Goal: Information Seeking & Learning: Learn about a topic

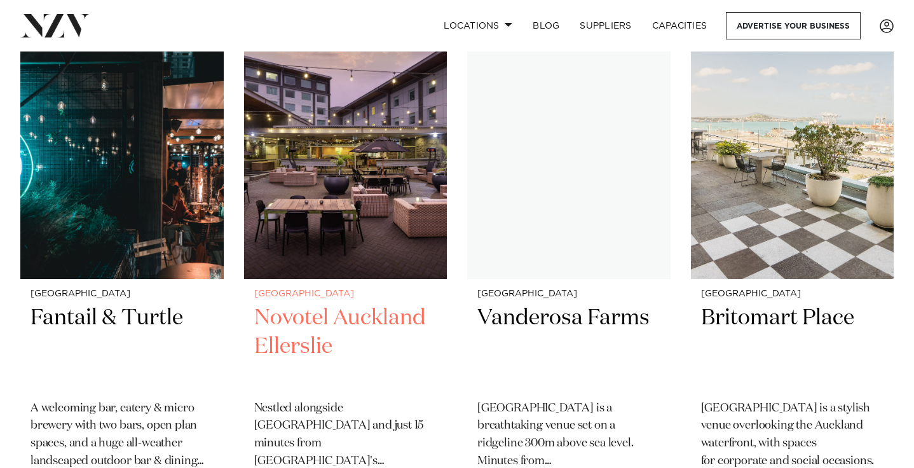
scroll to position [559, 0]
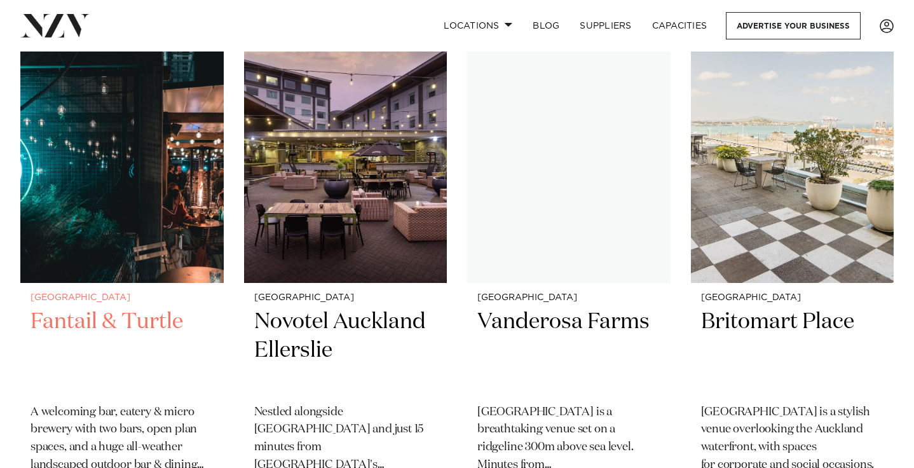
click at [107, 308] on h2 "Fantail & Turtle" at bounding box center [122, 351] width 183 height 86
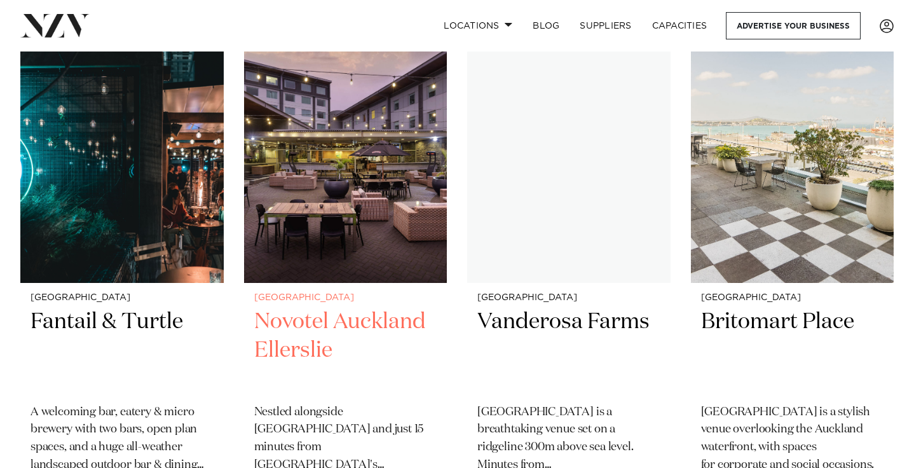
click at [354, 308] on h2 "Novotel Auckland Ellerslie" at bounding box center [345, 351] width 183 height 86
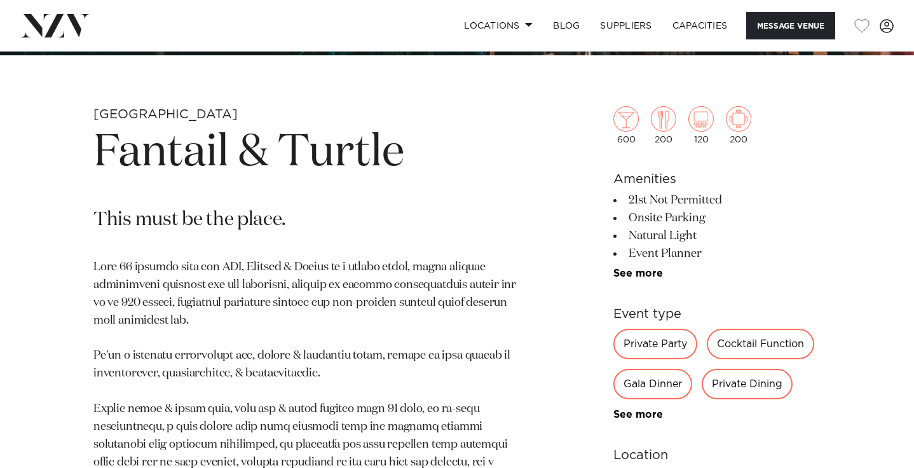
scroll to position [427, 0]
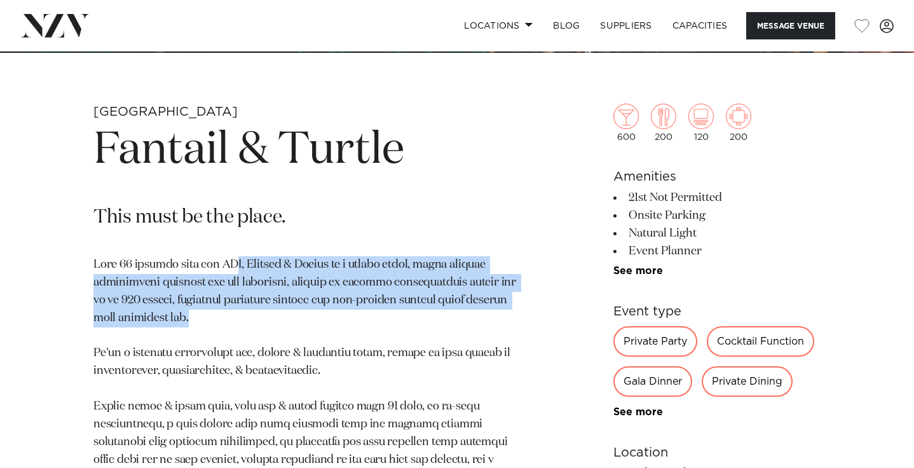
drag, startPoint x: 230, startPoint y: 271, endPoint x: 243, endPoint y: 315, distance: 45.8
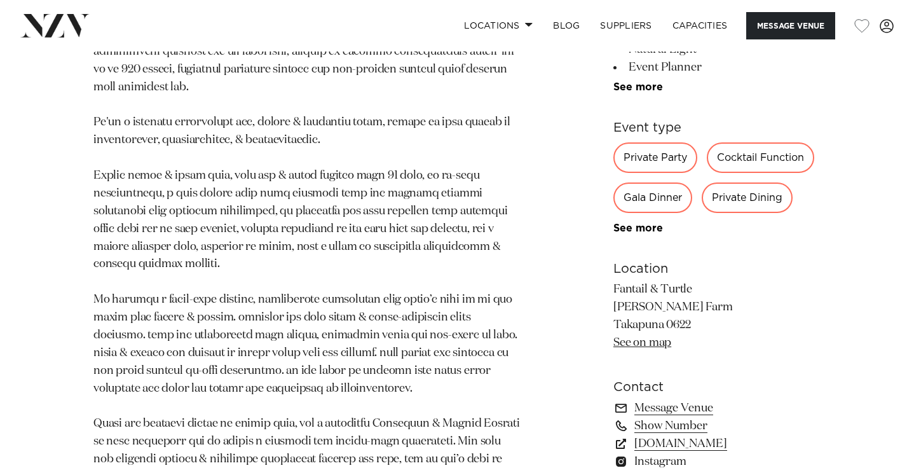
scroll to position [663, 0]
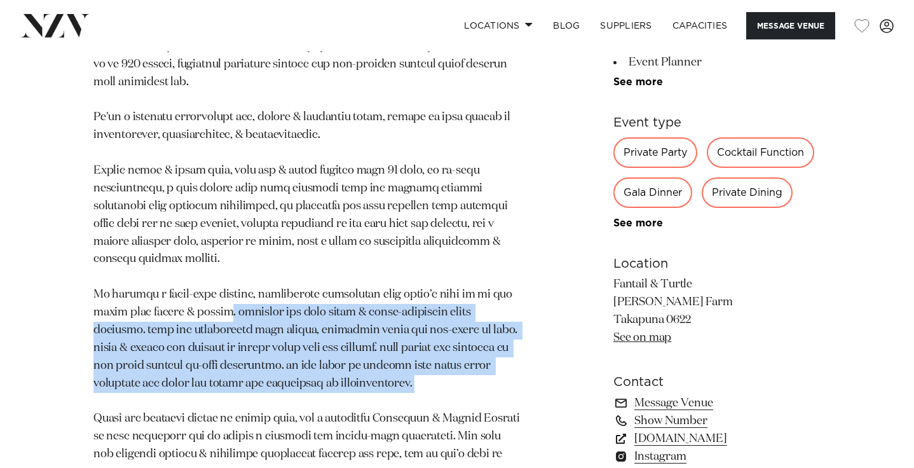
drag, startPoint x: 221, startPoint y: 301, endPoint x: 299, endPoint y: 386, distance: 115.6
click at [299, 386] on p at bounding box center [308, 330] width 430 height 620
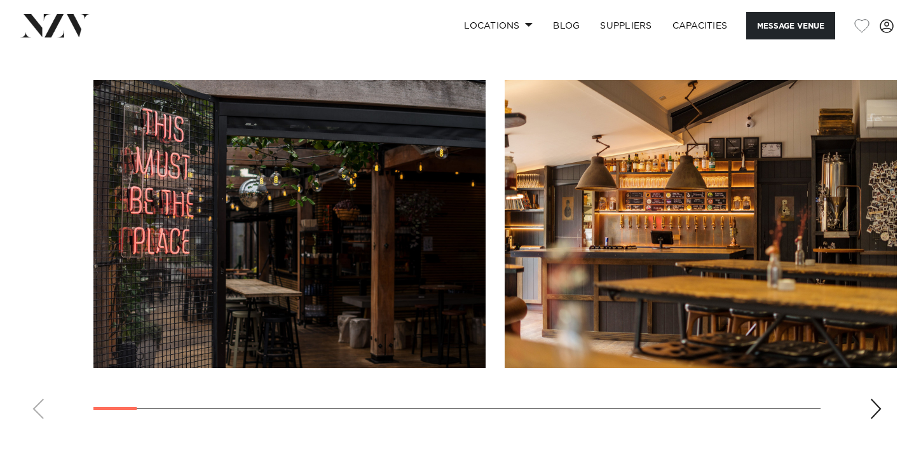
scroll to position [1478, 0]
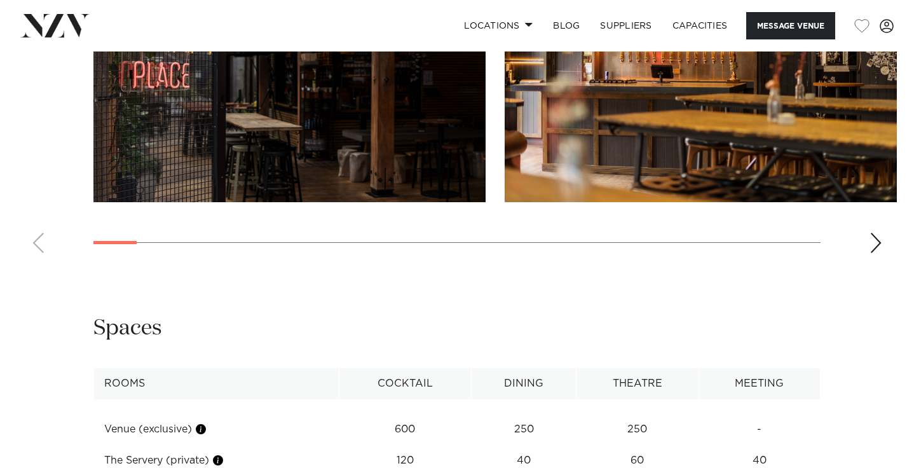
click at [878, 233] on div "Next slide" at bounding box center [876, 243] width 13 height 20
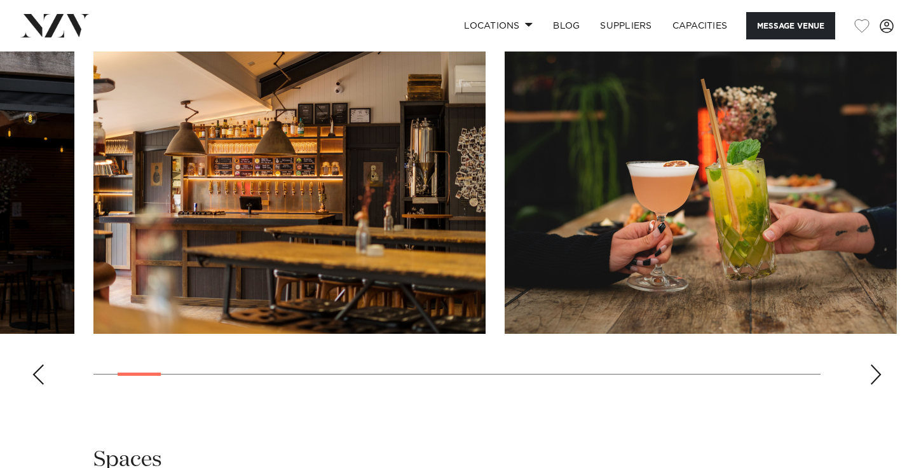
scroll to position [1332, 0]
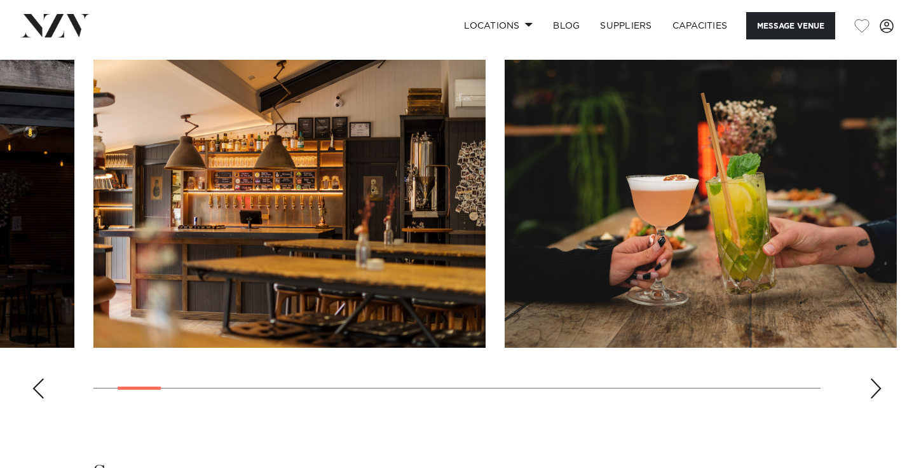
click at [878, 378] on div "Next slide" at bounding box center [876, 388] width 13 height 20
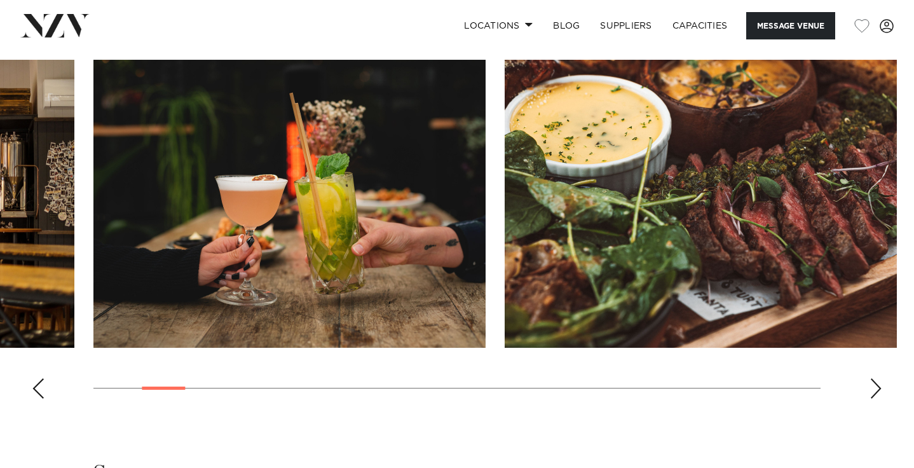
click at [878, 378] on div "Next slide" at bounding box center [876, 388] width 13 height 20
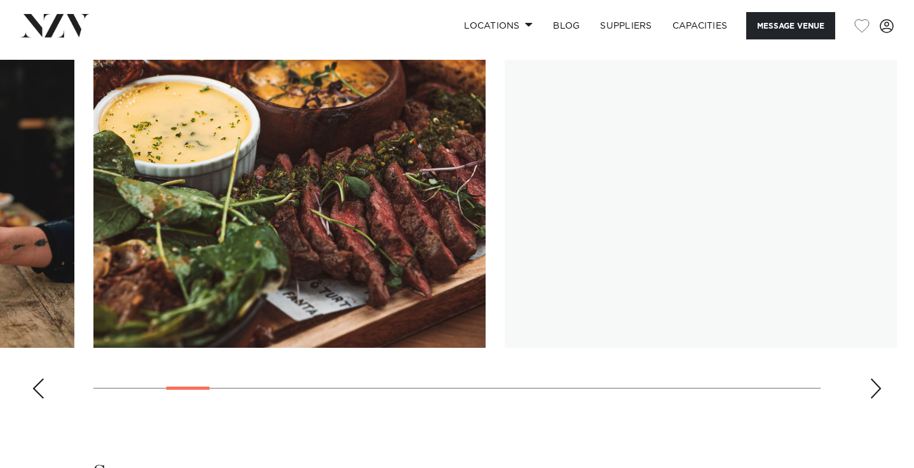
scroll to position [1285, 0]
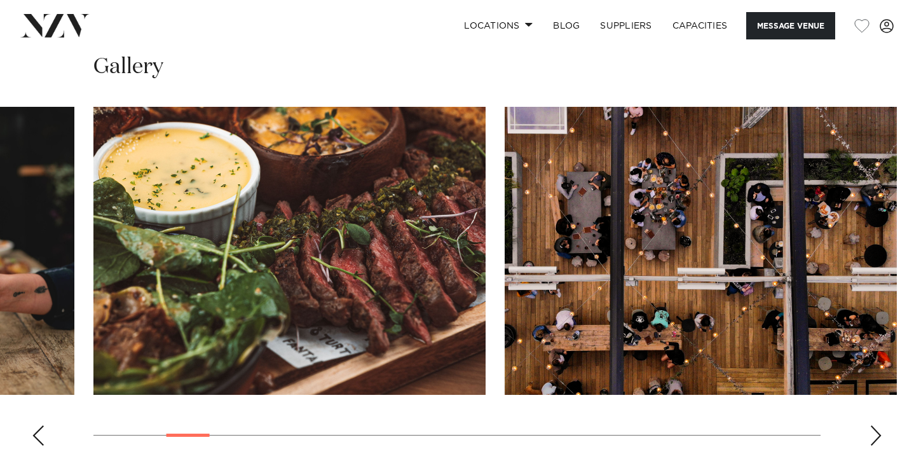
click at [874, 425] on div "Next slide" at bounding box center [876, 435] width 13 height 20
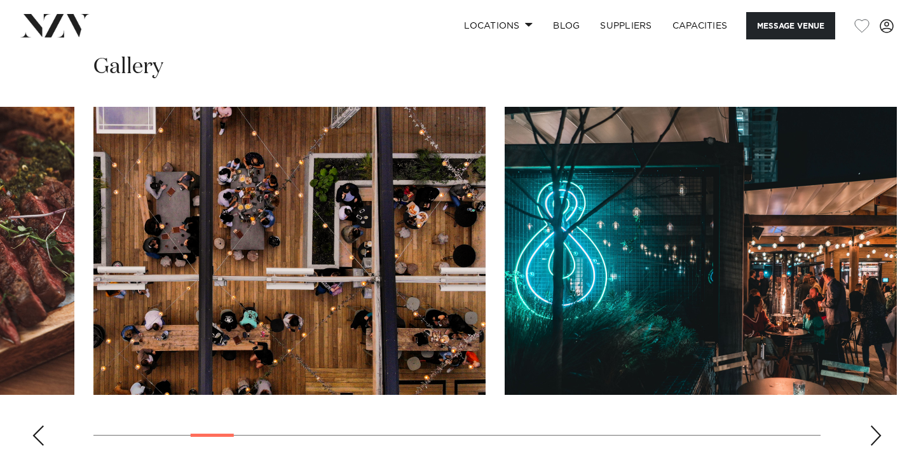
click at [874, 425] on div "Next slide" at bounding box center [876, 435] width 13 height 20
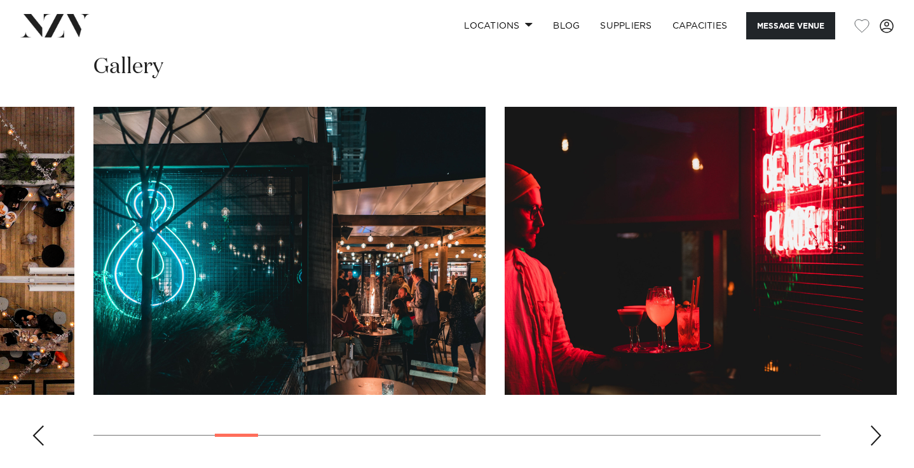
click at [874, 425] on div "Next slide" at bounding box center [876, 435] width 13 height 20
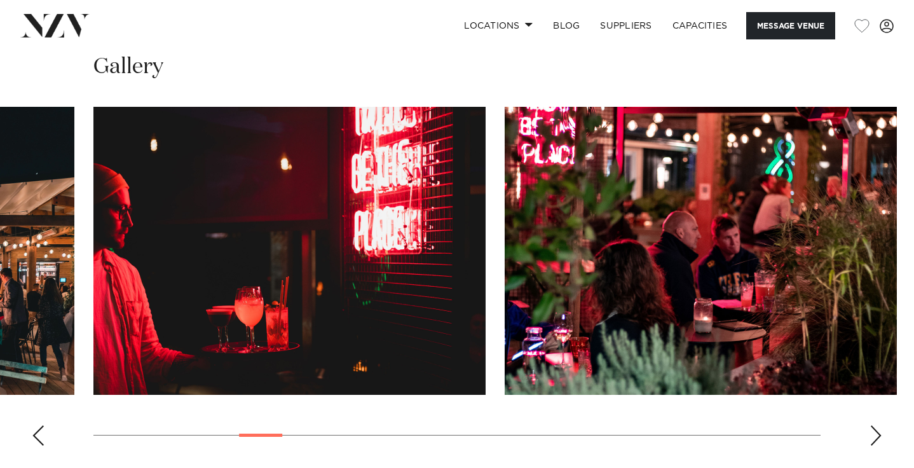
click at [874, 425] on div "Next slide" at bounding box center [876, 435] width 13 height 20
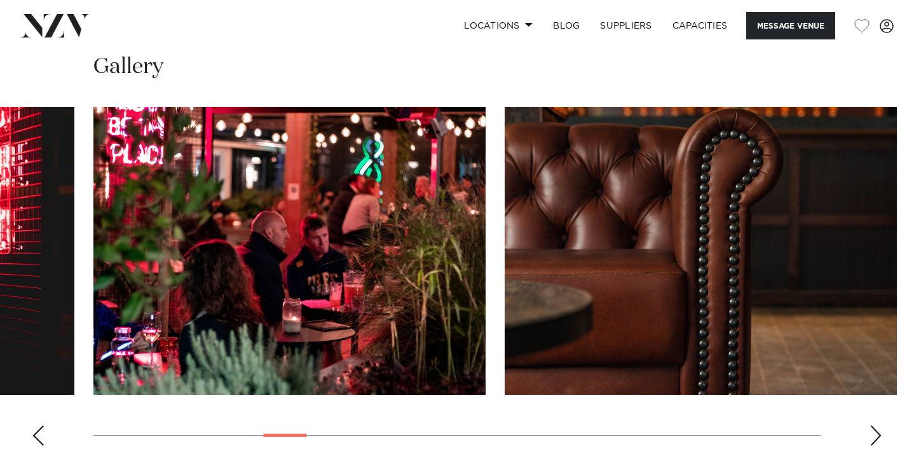
click at [874, 425] on div "Next slide" at bounding box center [876, 435] width 13 height 20
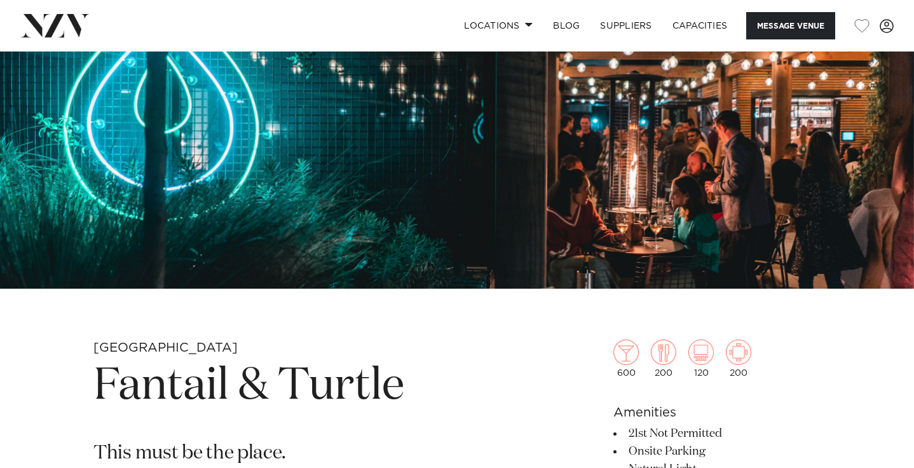
scroll to position [27, 0]
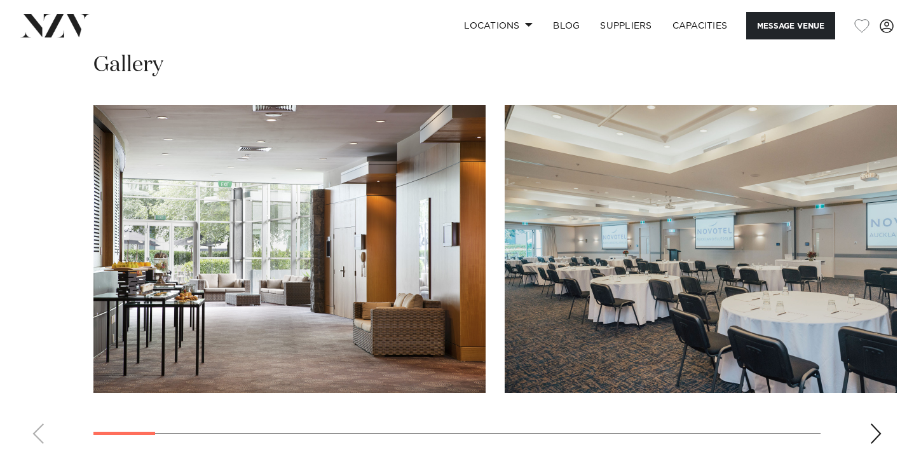
scroll to position [1288, 0]
click at [875, 414] on swiper-container at bounding box center [457, 278] width 914 height 349
click at [879, 428] on div "Next slide" at bounding box center [876, 433] width 13 height 20
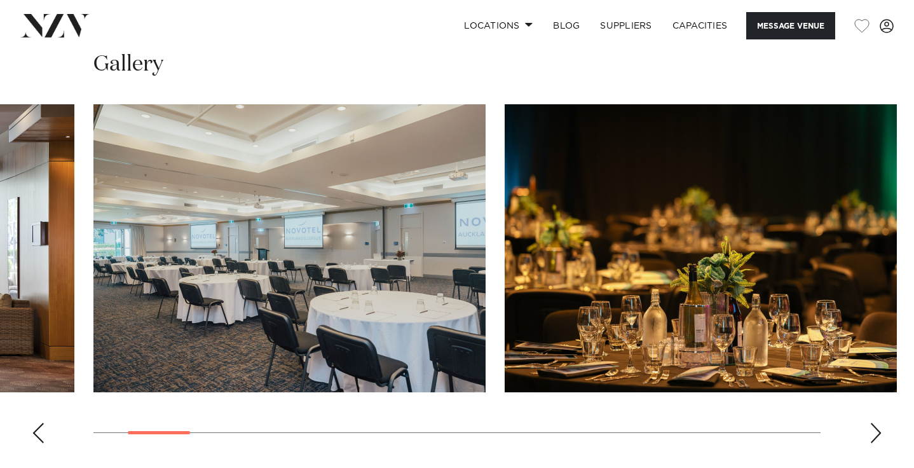
click at [877, 435] on div "Next slide" at bounding box center [876, 433] width 13 height 20
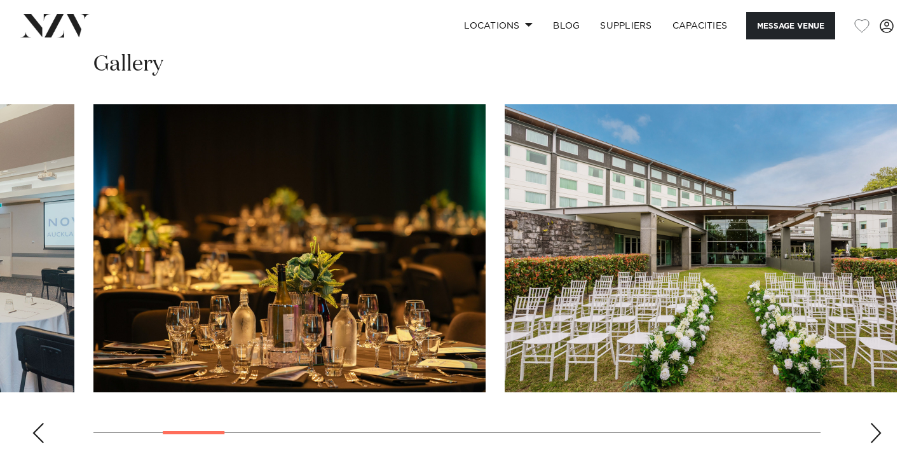
click at [877, 435] on div "Next slide" at bounding box center [876, 433] width 13 height 20
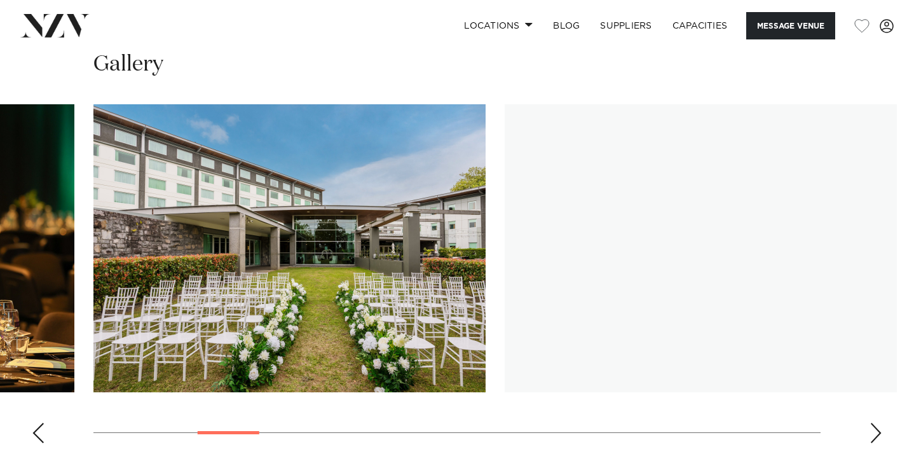
click at [877, 435] on div "Next slide" at bounding box center [876, 433] width 13 height 20
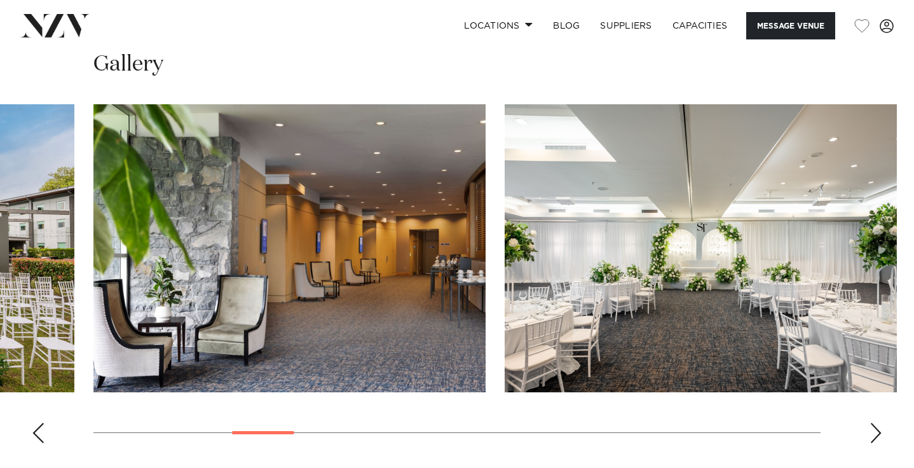
click at [877, 435] on div "Next slide" at bounding box center [876, 433] width 13 height 20
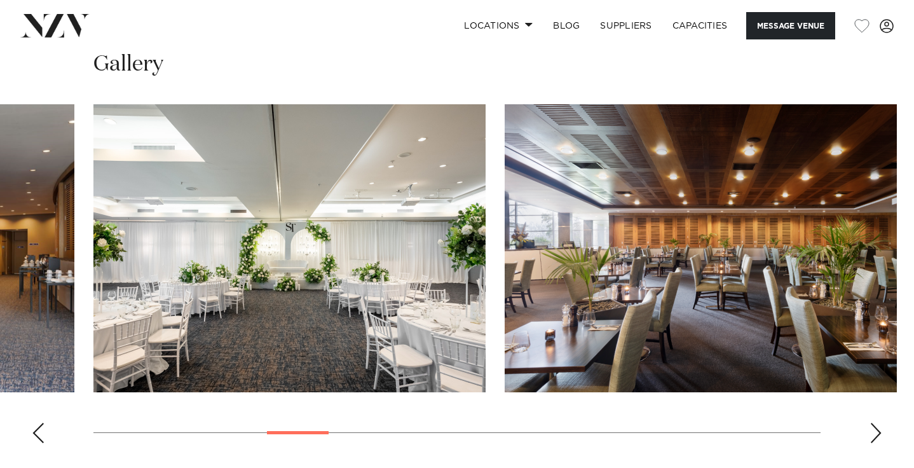
click at [877, 435] on div "Next slide" at bounding box center [876, 433] width 13 height 20
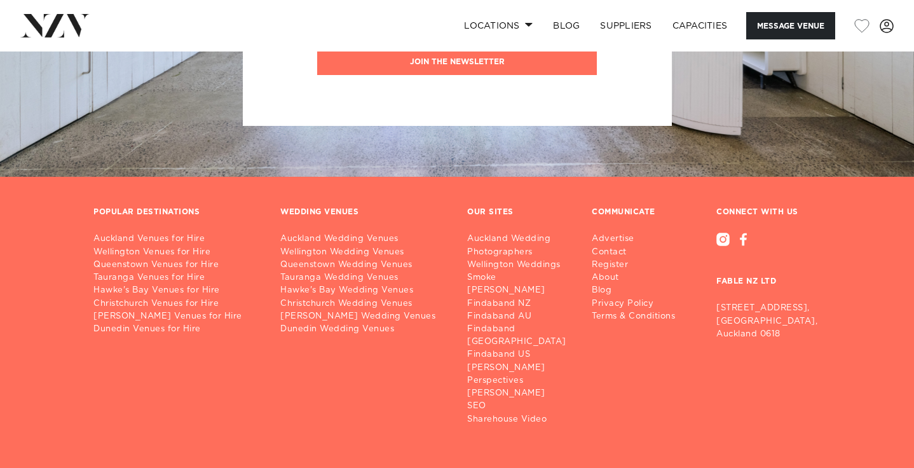
scroll to position [3481, 0]
